Goal: Find specific page/section: Find specific page/section

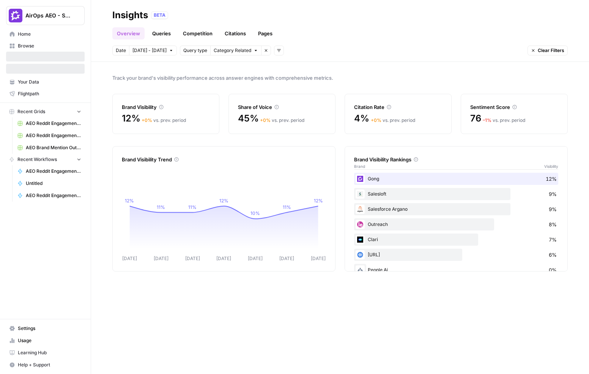
click at [62, 15] on span "AirOps AEO - Single Brand (Gong)" at bounding box center [48, 16] width 46 height 8
type input "webflow"
click at [50, 37] on input "webflow" at bounding box center [73, 37] width 102 height 8
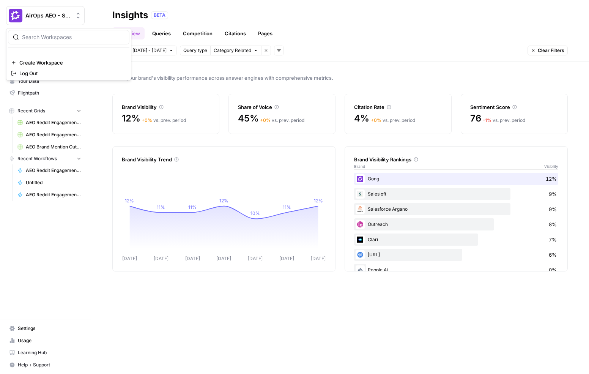
click at [99, 12] on header "Insights BETA Overview Queries Competition Citations Pages Date [DATE] - [DATE]…" at bounding box center [340, 31] width 498 height 62
click at [57, 12] on span "AirOps AEO - Single Brand (Gong)" at bounding box center [48, 16] width 46 height 8
type input "webflow"
click at [36, 56] on span "Webflow" at bounding box center [73, 57] width 100 height 8
